Goal: Transaction & Acquisition: Download file/media

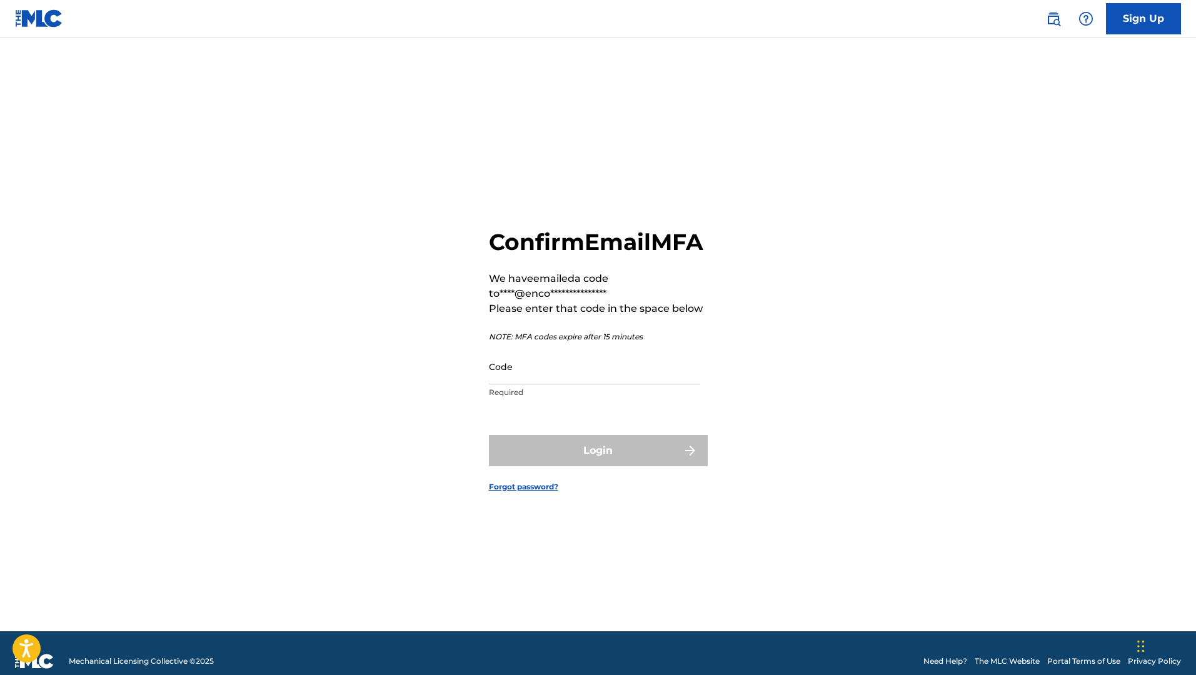
click at [612, 385] on input "Code" at bounding box center [594, 367] width 211 height 36
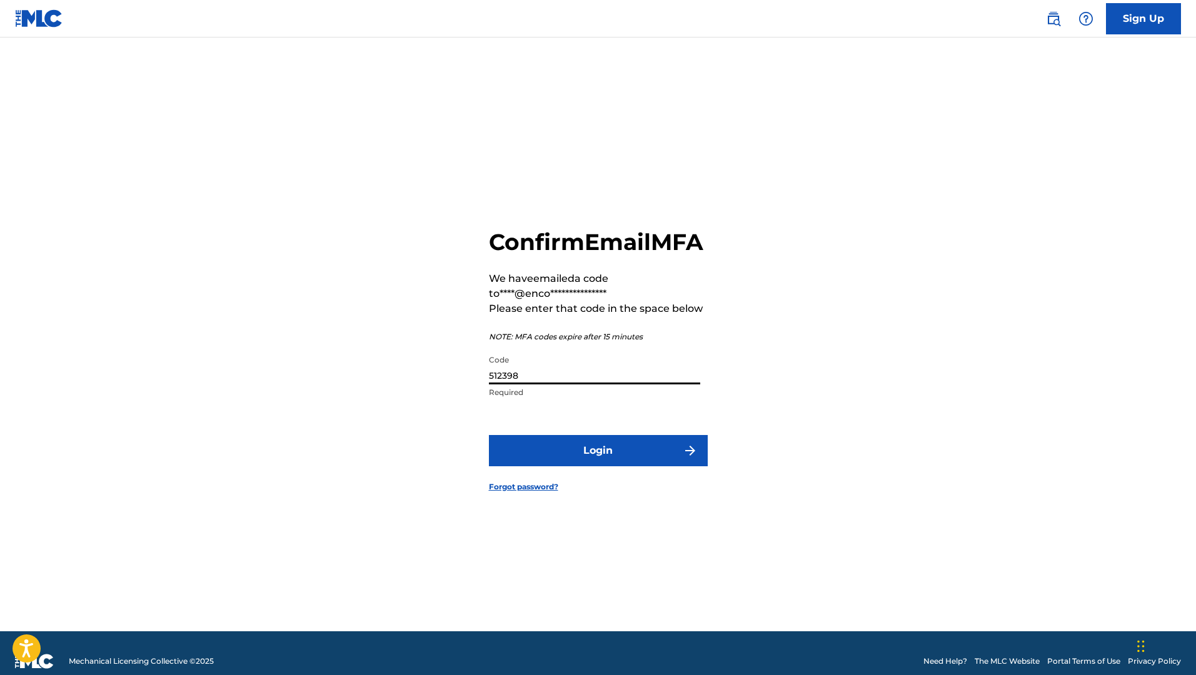
type input "512398"
click at [602, 451] on button "Login" at bounding box center [598, 450] width 219 height 31
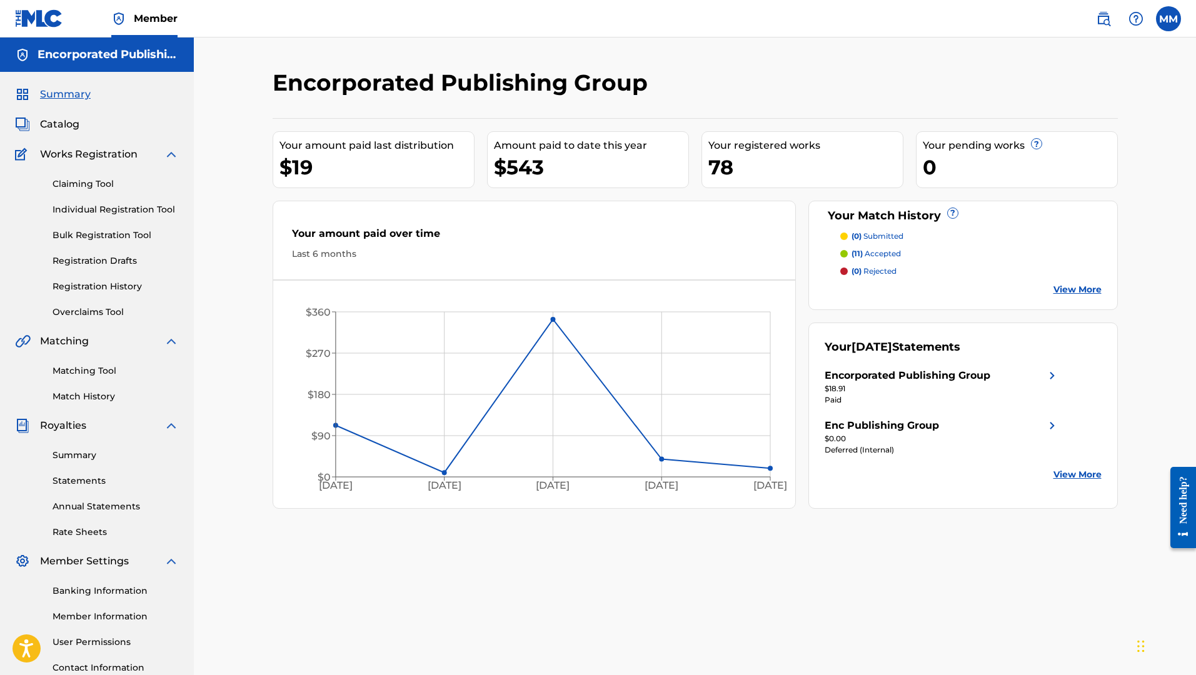
click at [333, 166] on div "$19" at bounding box center [376, 167] width 194 height 28
click at [306, 169] on div "$19" at bounding box center [376, 167] width 194 height 28
click at [85, 456] on link "Summary" at bounding box center [116, 455] width 126 height 13
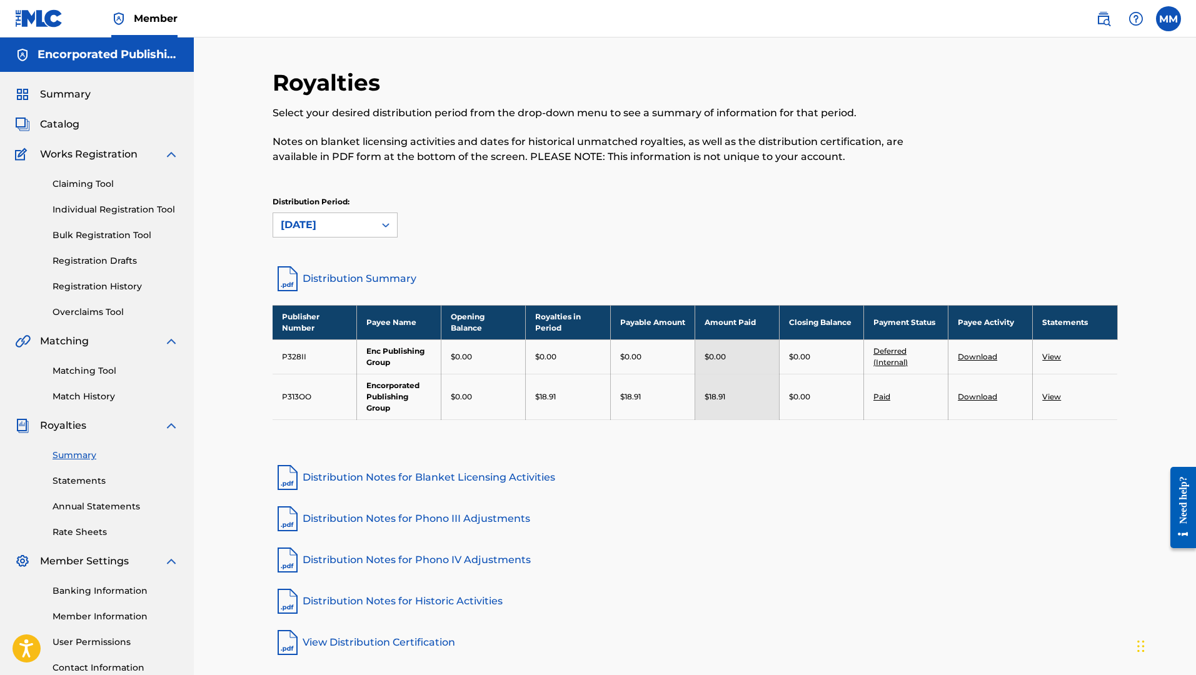
click at [1053, 398] on link "View" at bounding box center [1051, 396] width 19 height 9
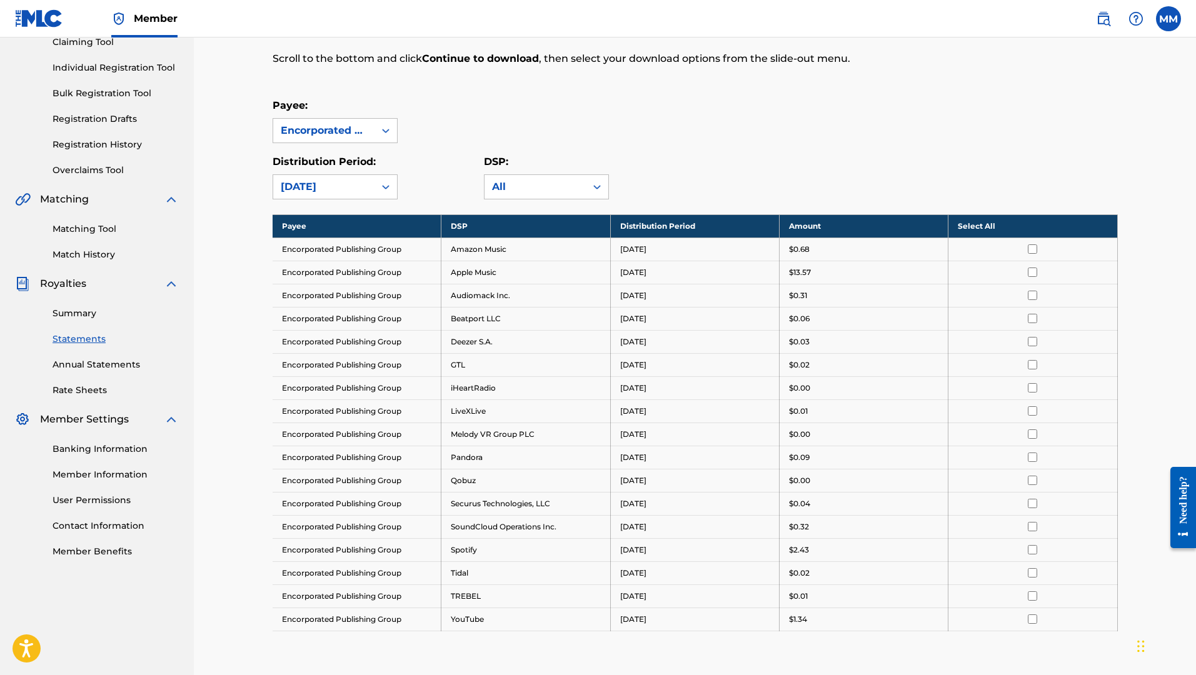
scroll to position [136, 0]
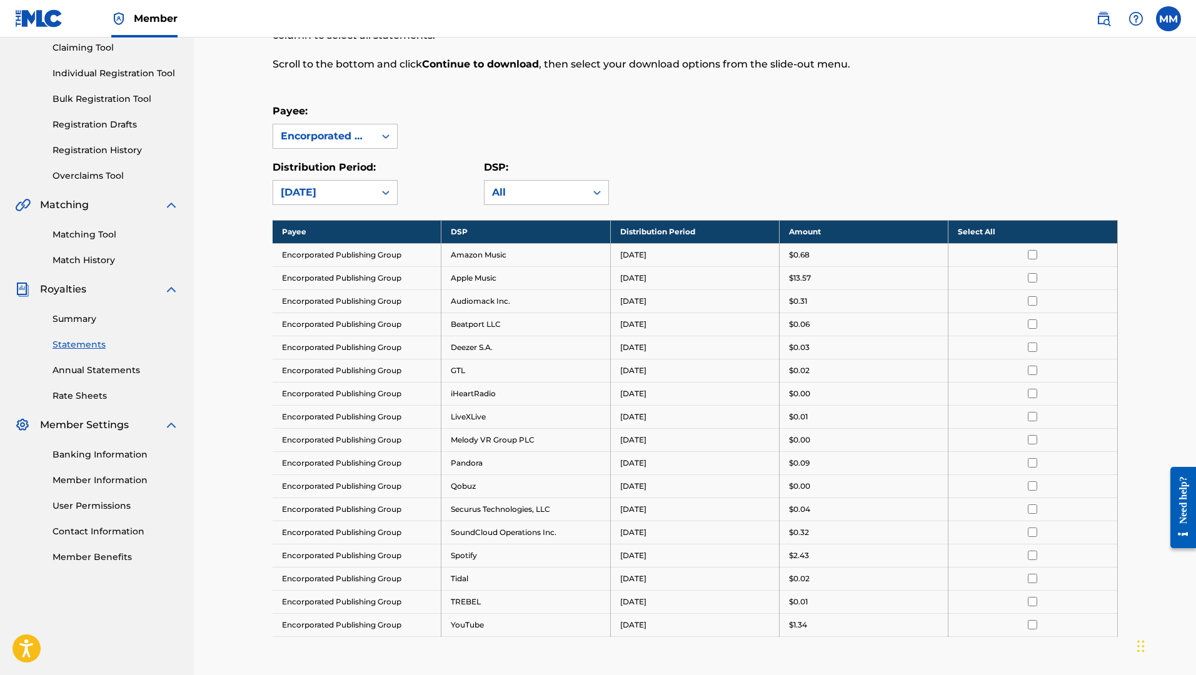
click at [1031, 277] on input "checkbox" at bounding box center [1032, 277] width 9 height 9
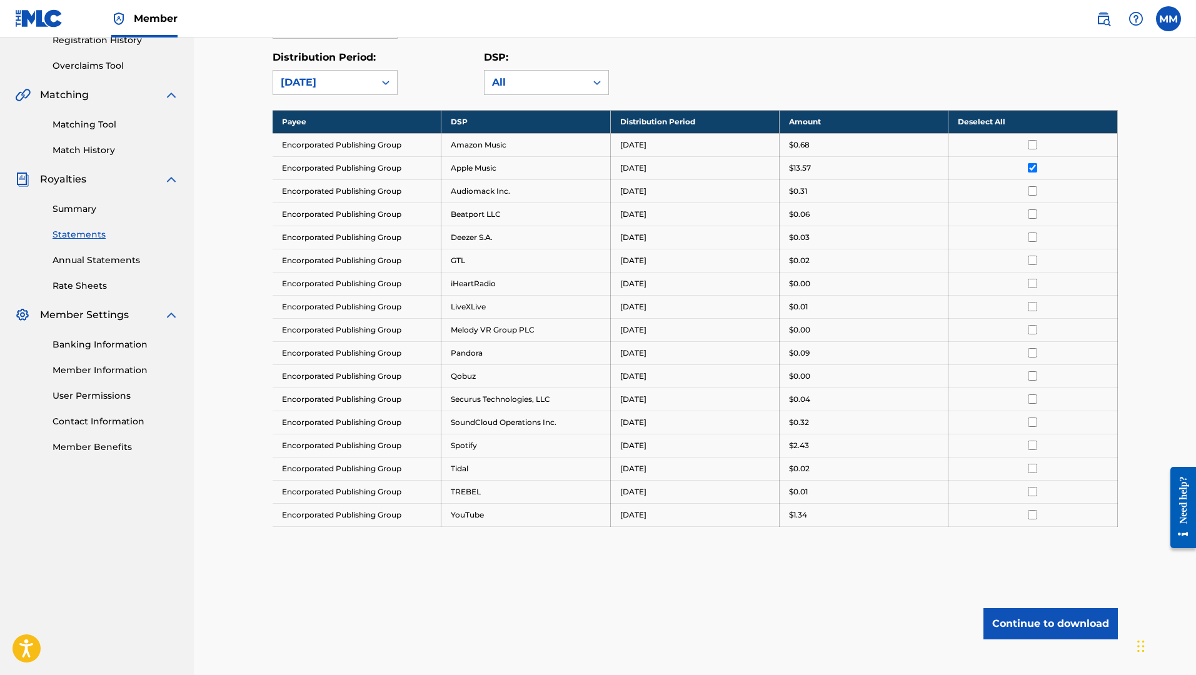
scroll to position [248, 0]
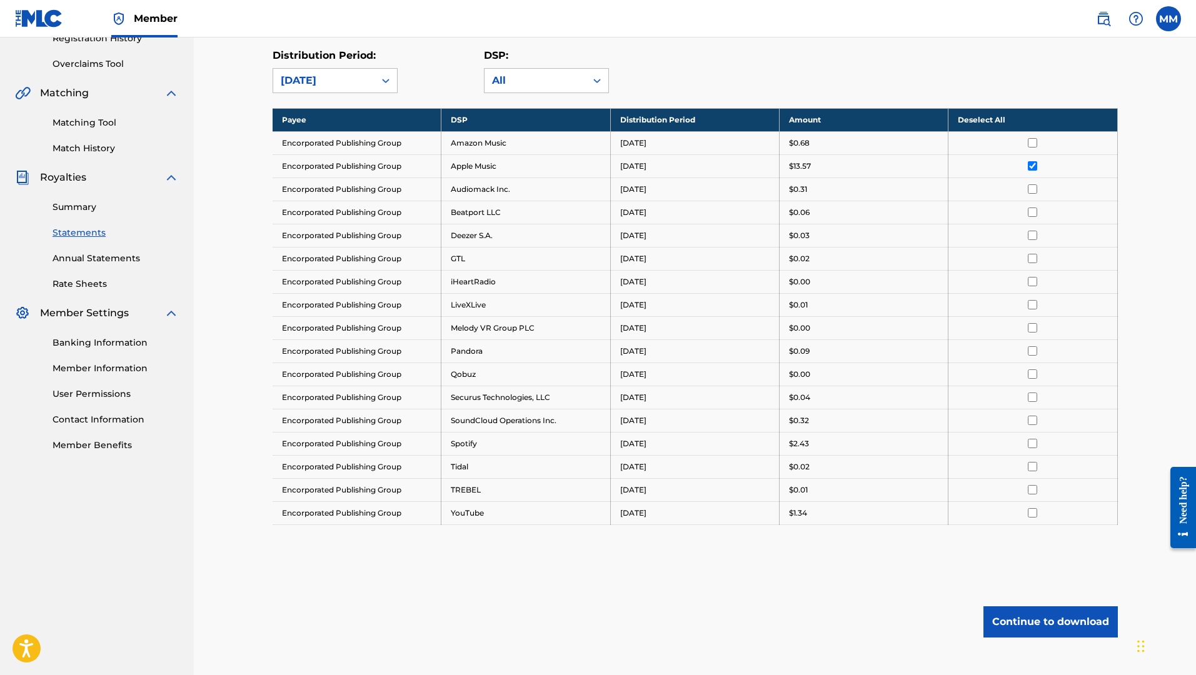
click at [1029, 443] on input "checkbox" at bounding box center [1032, 443] width 9 height 9
click at [1024, 627] on button "Continue to download" at bounding box center [1051, 621] width 134 height 31
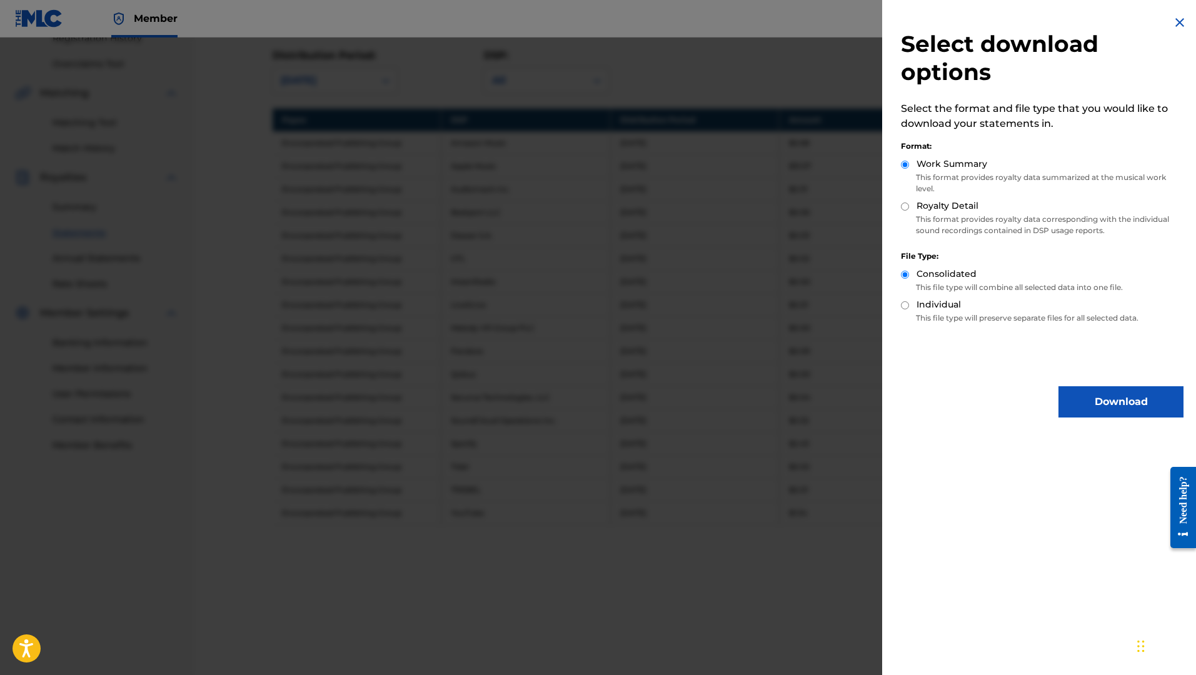
click at [1097, 395] on button "Download" at bounding box center [1121, 401] width 125 height 31
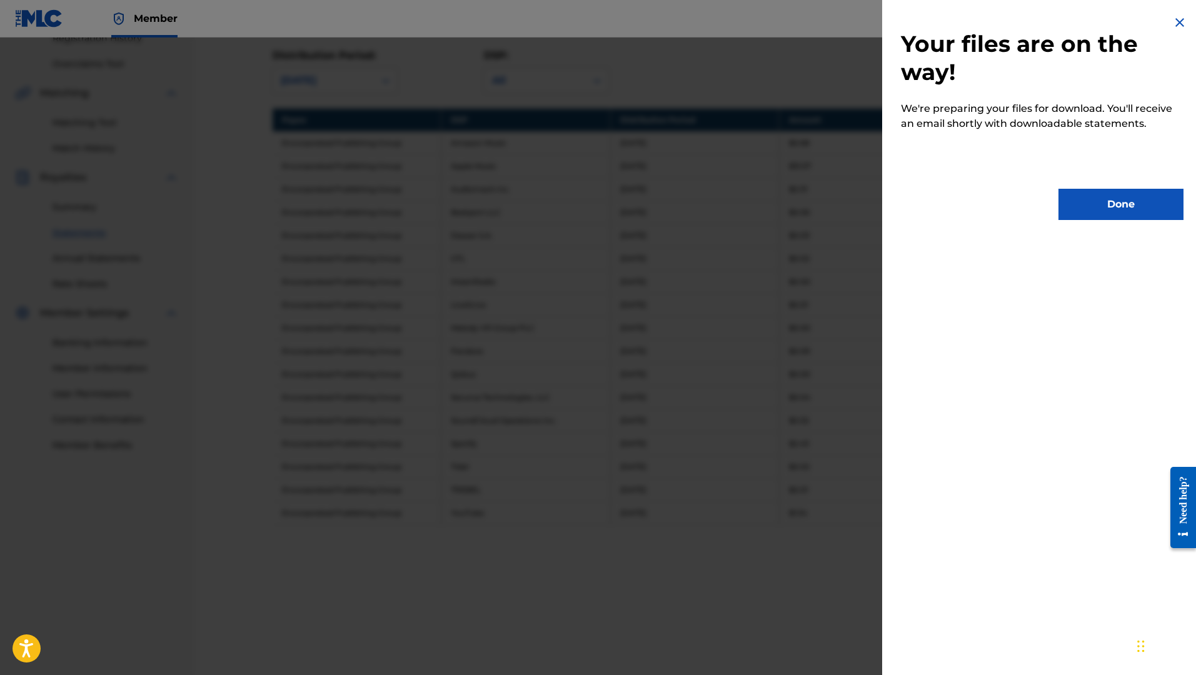
click at [1075, 208] on button "Done" at bounding box center [1121, 204] width 125 height 31
